Goal: Information Seeking & Learning: Find specific fact

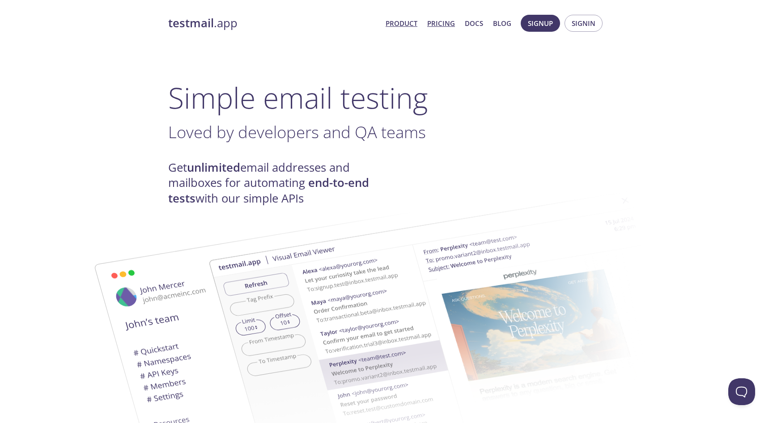
click at [445, 24] on link "Pricing" at bounding box center [441, 23] width 28 height 12
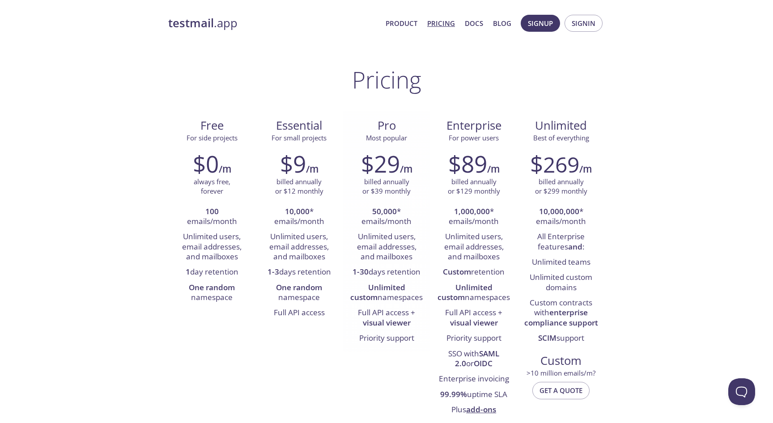
click at [390, 128] on span "Pro" at bounding box center [386, 125] width 73 height 15
click at [407, 25] on link "Product" at bounding box center [401, 23] width 32 height 12
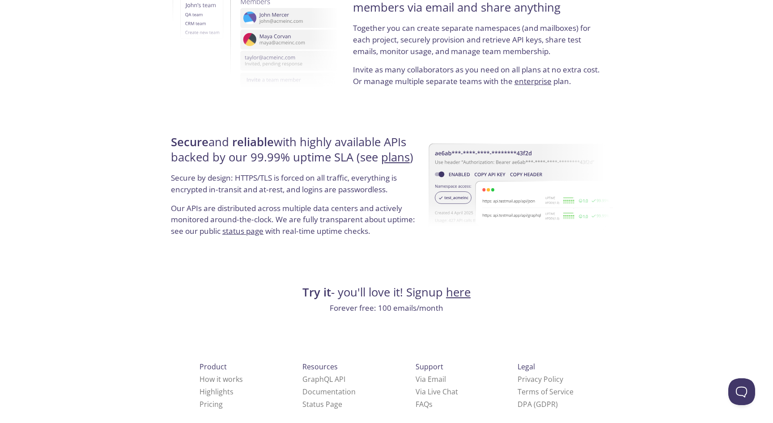
scroll to position [1622, 0]
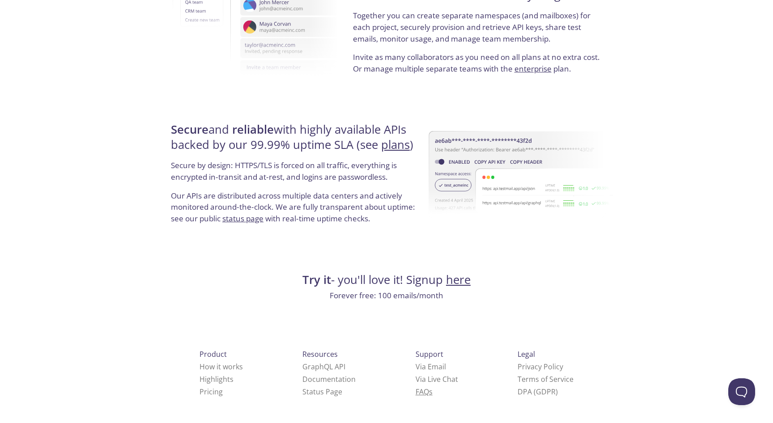
click at [415, 393] on link "FAQ s" at bounding box center [423, 392] width 17 height 10
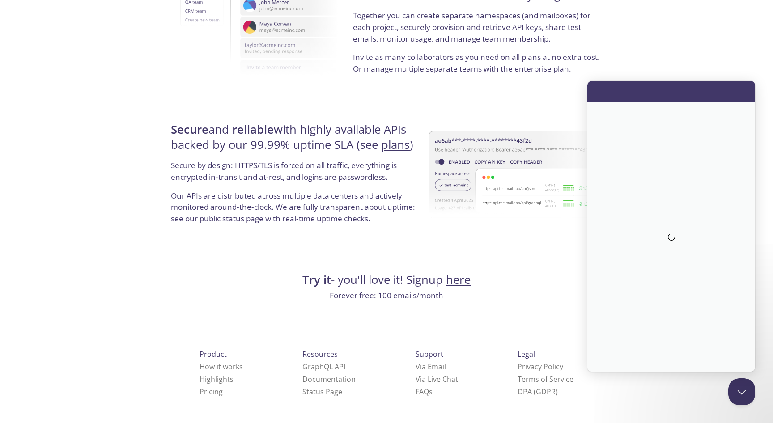
scroll to position [0, 0]
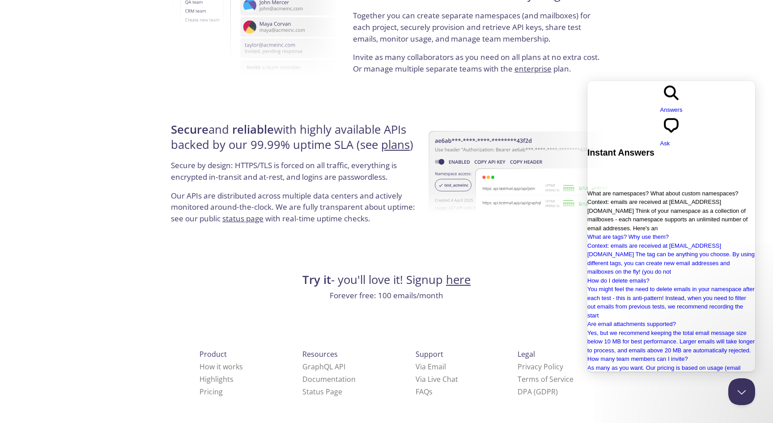
type input "custom"
click at [643, 199] on span "Context: emails are received at [EMAIL_ADDRESS][DOMAIN_NAME] Think of your name…" at bounding box center [667, 215] width 160 height 33
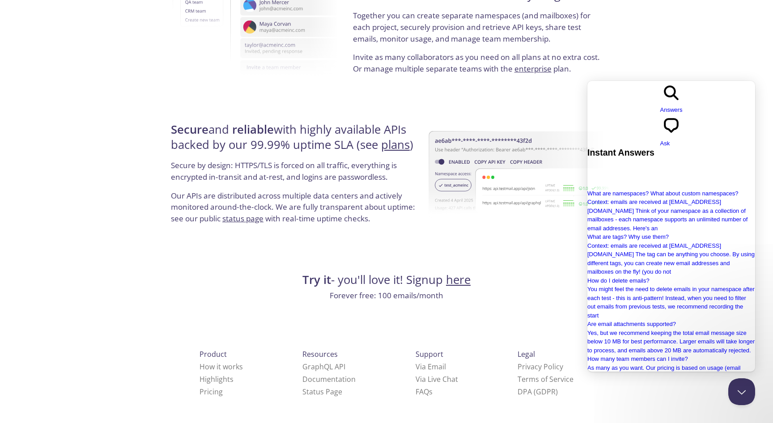
type input "customized domain name"
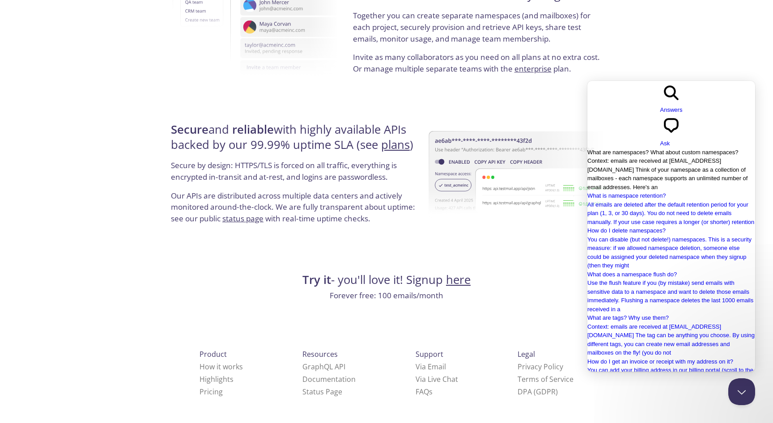
click at [669, 157] on span "Context: emails are received at [EMAIL_ADDRESS][DOMAIN_NAME] Think of your name…" at bounding box center [667, 173] width 160 height 33
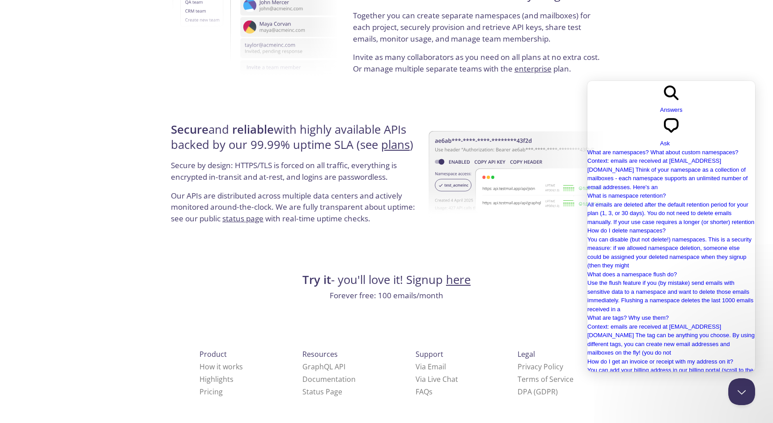
click at [666, 417] on input "customized domain name" at bounding box center [626, 423] width 79 height 12
type input "customized domain name lik"
type input "can i get a custom email domain instead of @[DOMAIN_NAME]"
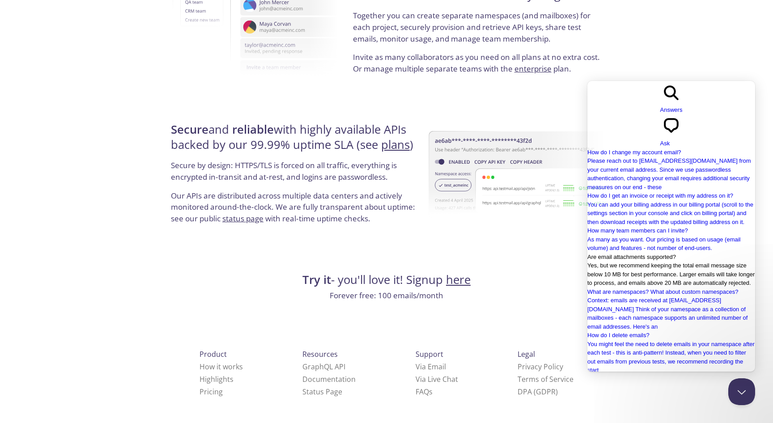
scroll to position [373, 0]
